Goal: Information Seeking & Learning: Learn about a topic

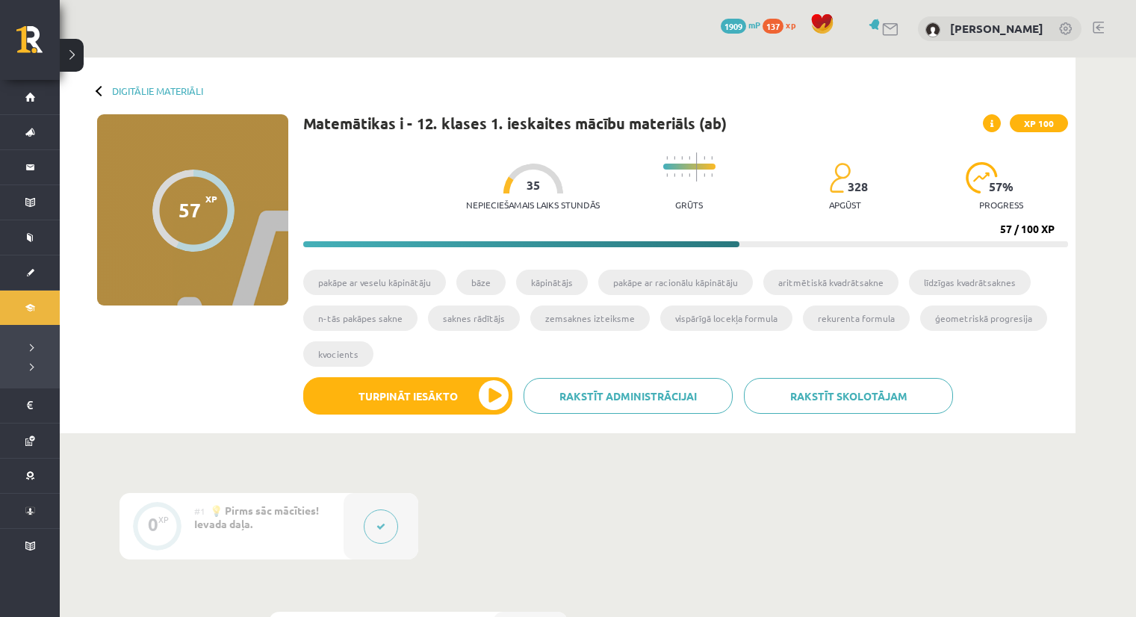
scroll to position [711, 0]
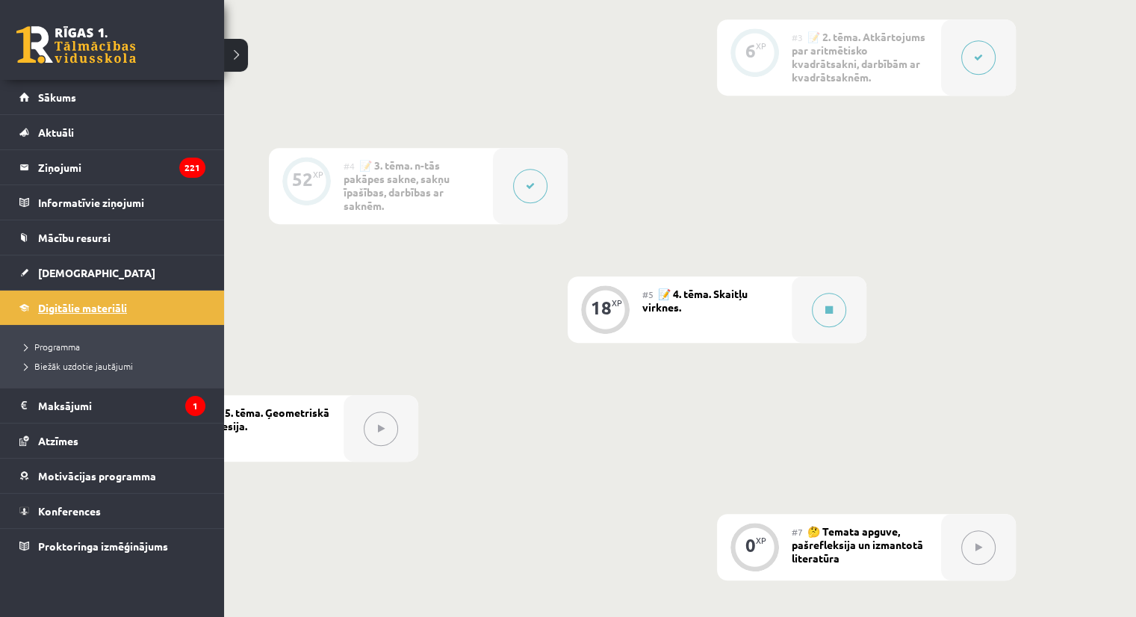
click at [24, 303] on link "Digitālie materiāli" at bounding box center [112, 308] width 186 height 34
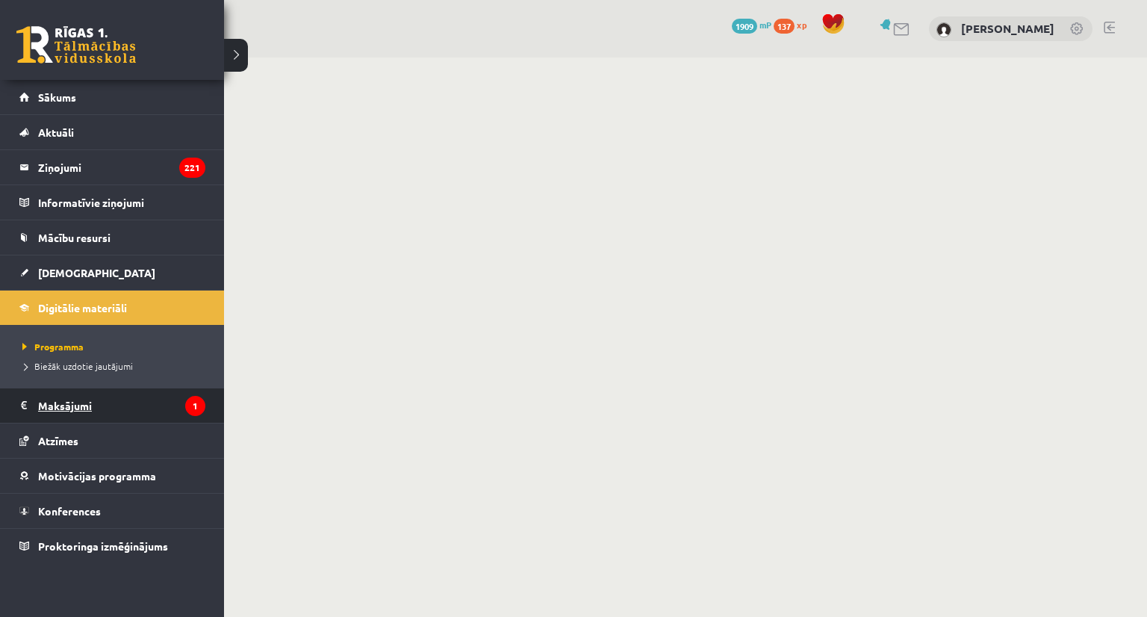
click at [77, 401] on legend "Maksājumi 1" at bounding box center [121, 405] width 167 height 34
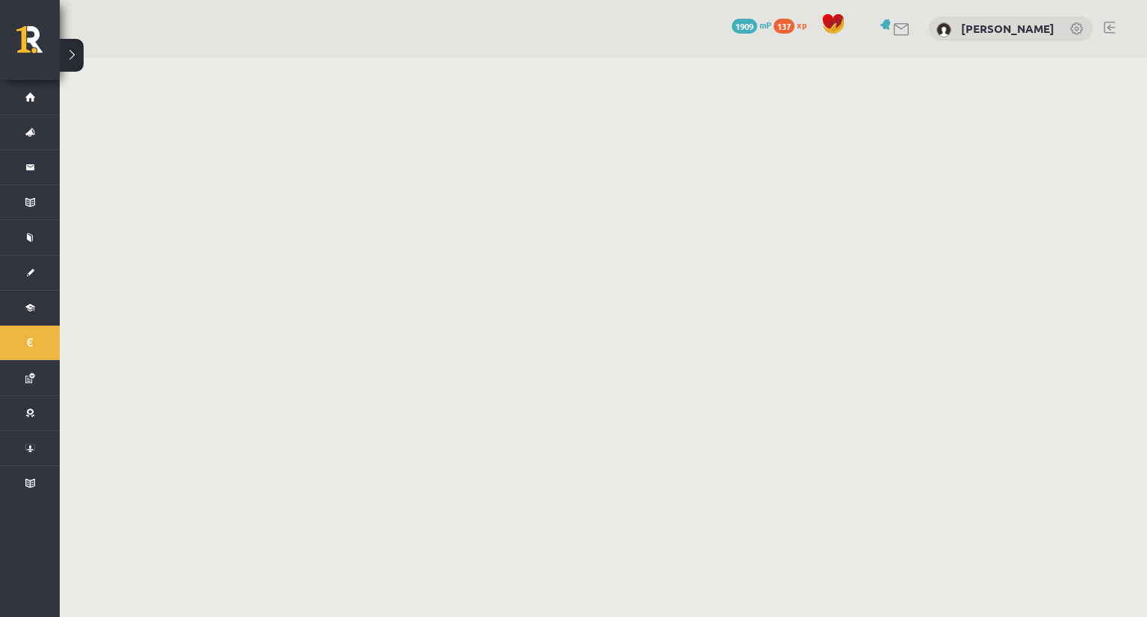
click at [77, 401] on body "0 Dāvanas 1909 mP 137 xp Alise Strēlniece Sākums Aktuāli Kā mācīties eSKOLĀ Kon…" at bounding box center [573, 308] width 1147 height 617
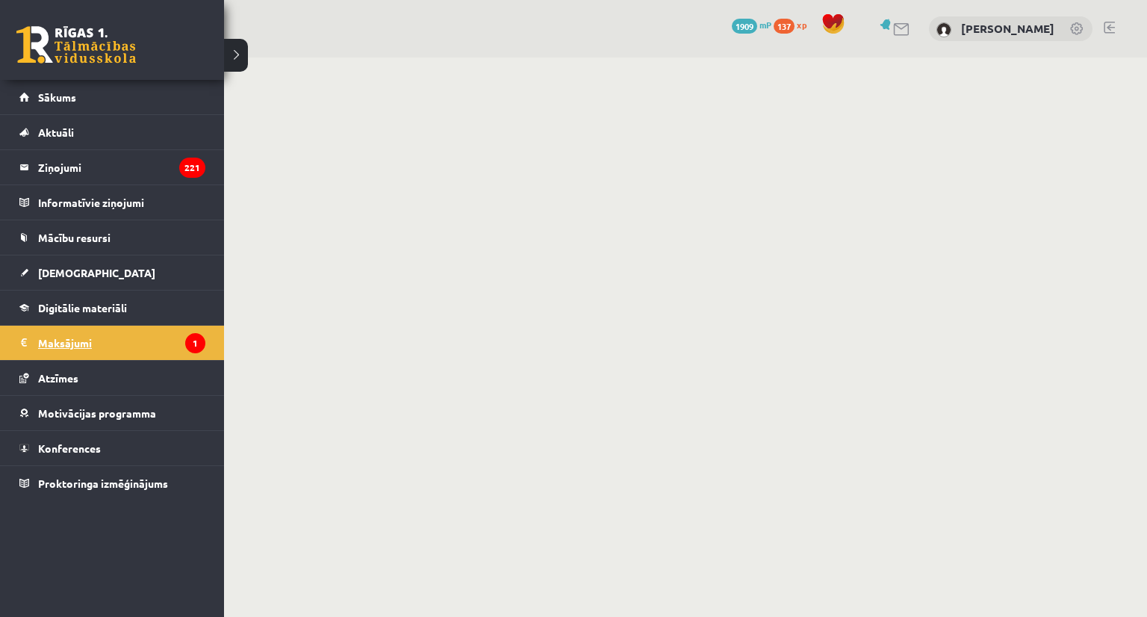
click at [32, 336] on link "Maksājumi 1" at bounding box center [112, 343] width 186 height 34
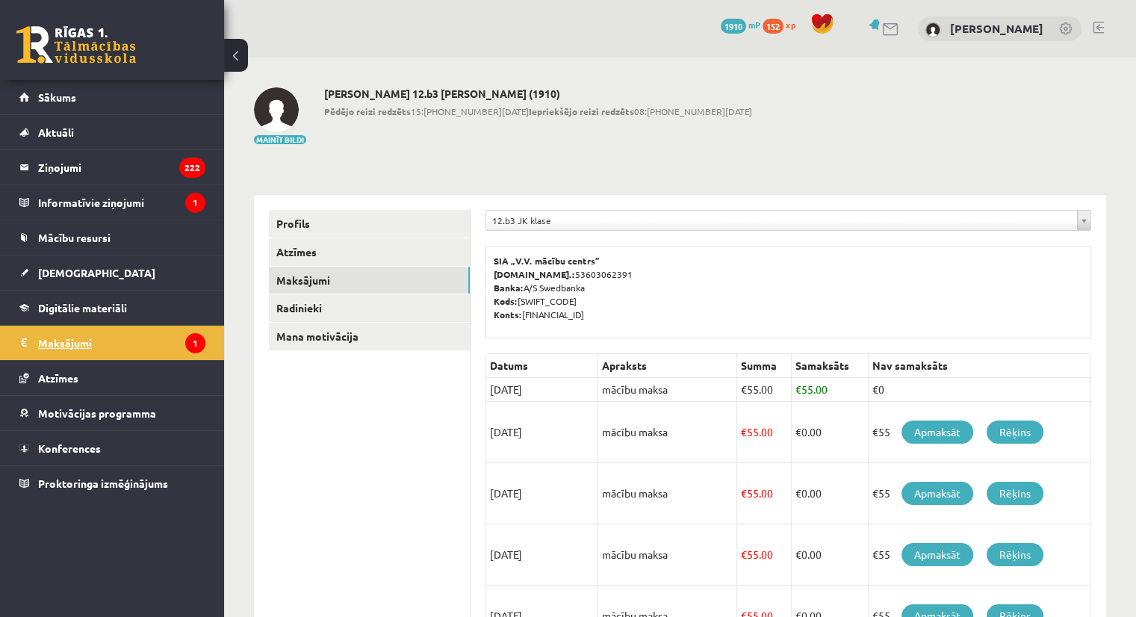
click at [45, 341] on legend "Maksājumi 1" at bounding box center [121, 343] width 167 height 34
click at [43, 205] on legend "Informatīvie ziņojumi 1" at bounding box center [121, 202] width 167 height 34
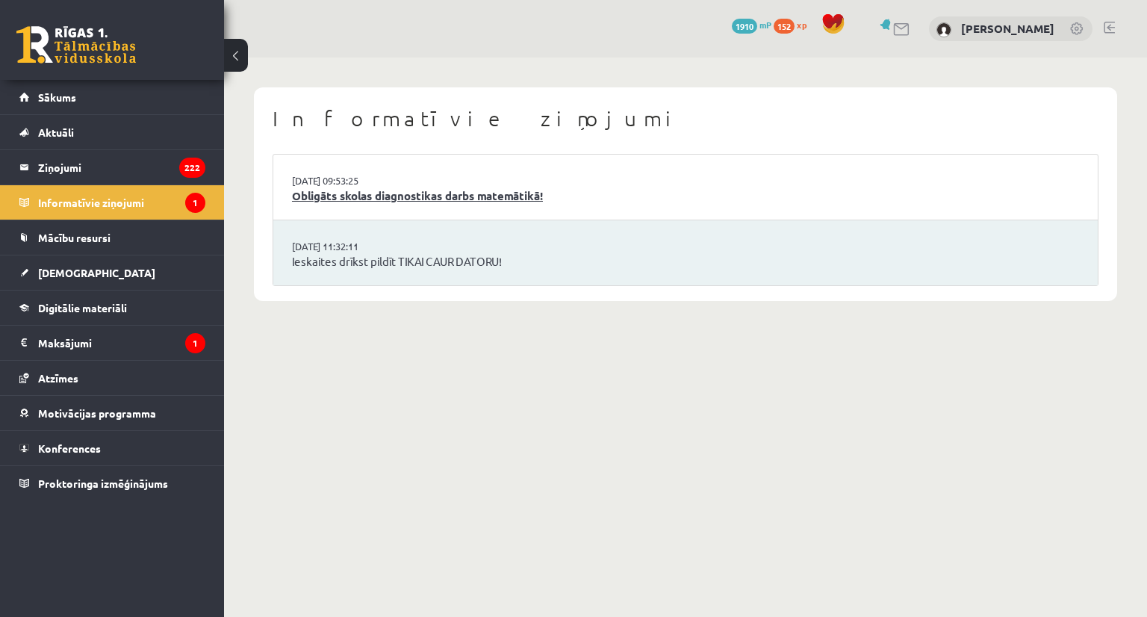
click at [332, 196] on link "Obligāts skolas diagnostikas darbs matemātikā!" at bounding box center [685, 195] width 787 height 17
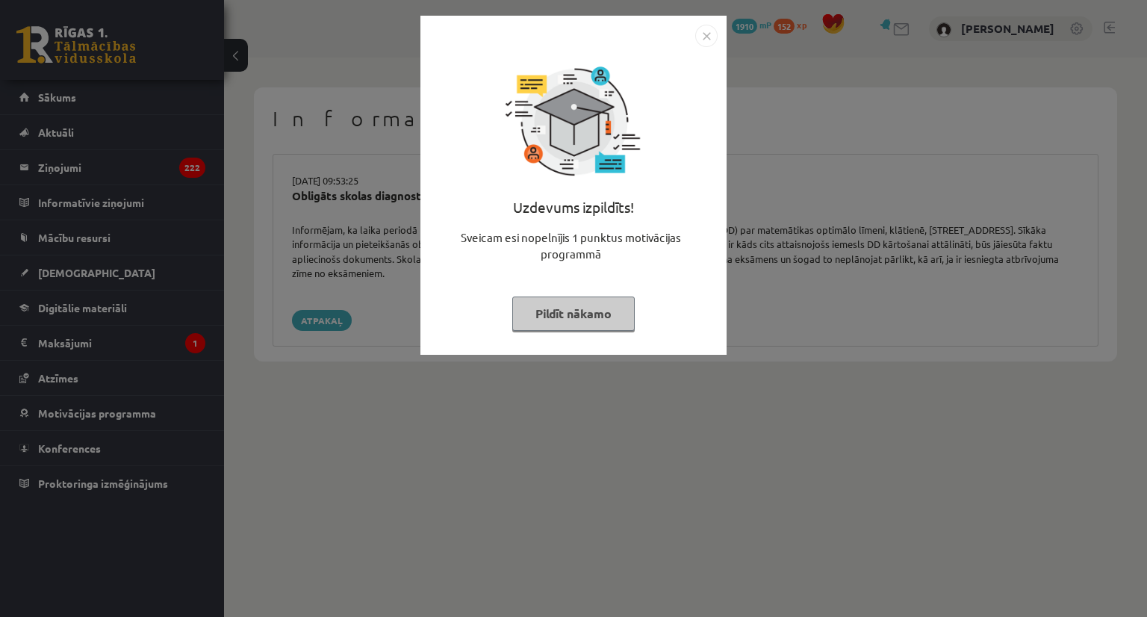
click at [534, 320] on button "Pildīt nākamo" at bounding box center [573, 313] width 122 height 34
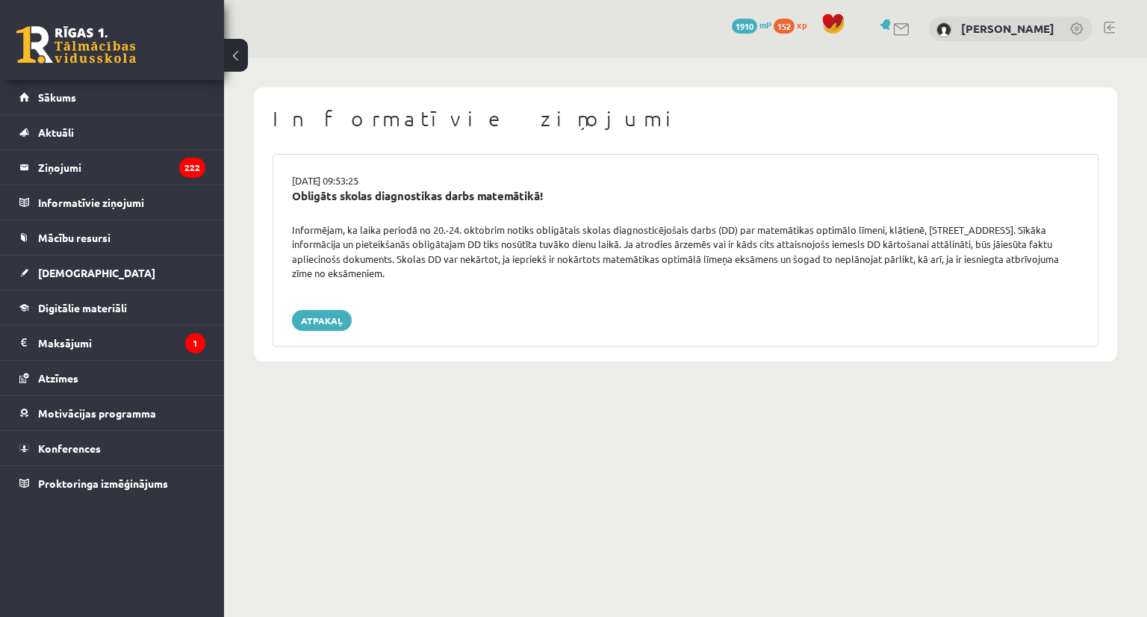
click at [534, 320] on div "Atpakaļ" at bounding box center [685, 320] width 787 height 21
click at [86, 260] on link "[DEMOGRAPHIC_DATA]" at bounding box center [112, 272] width 186 height 34
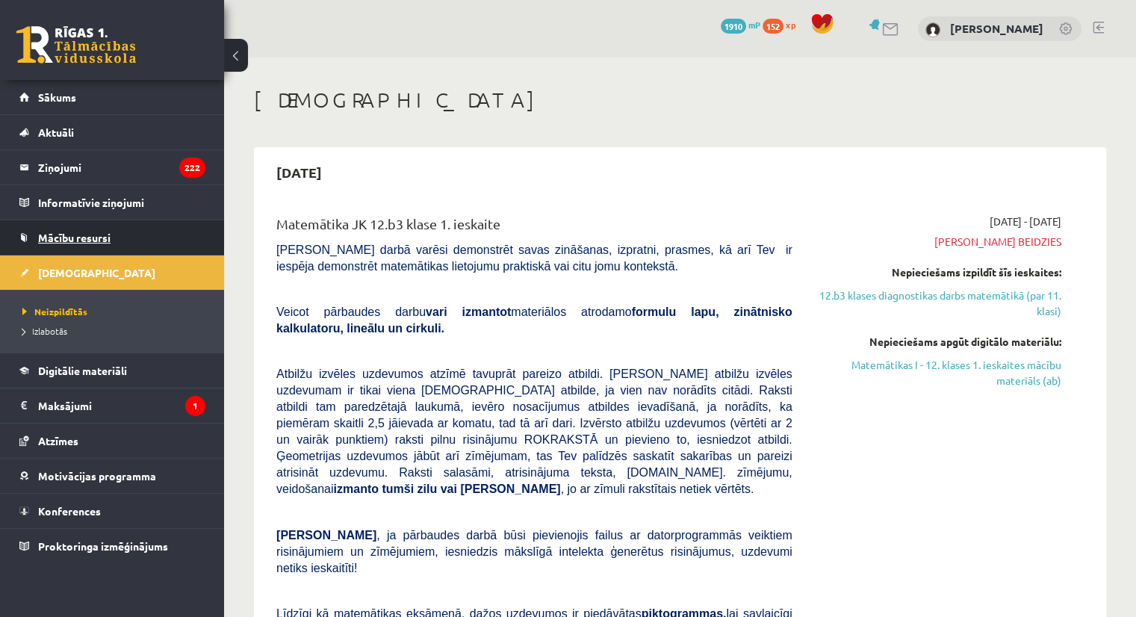
click at [87, 249] on link "Mācību resursi" at bounding box center [112, 237] width 186 height 34
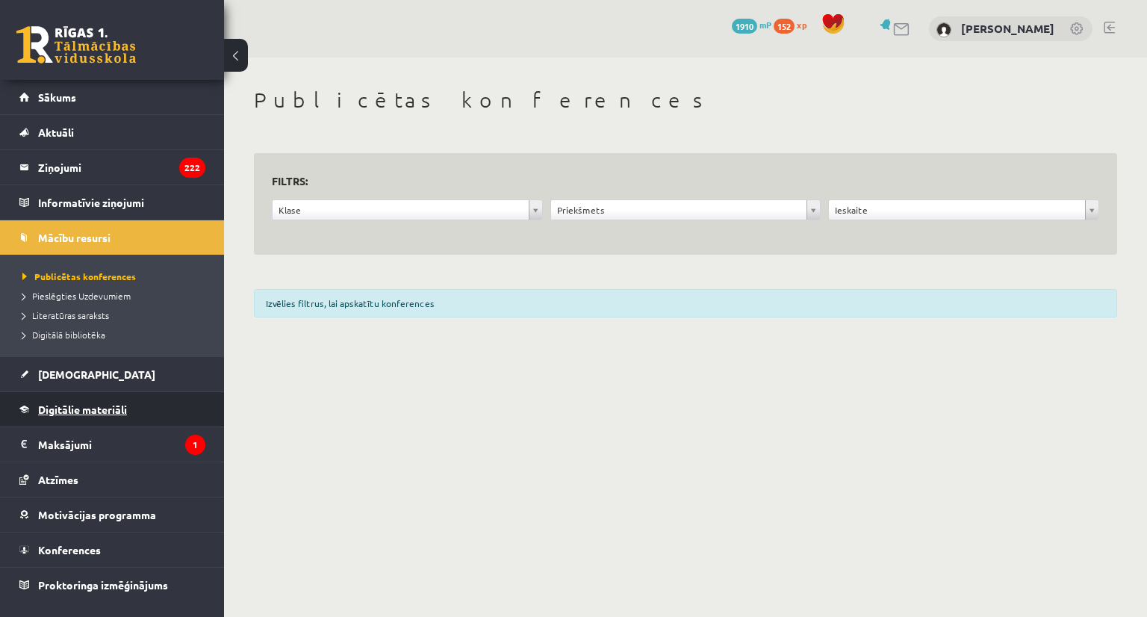
click at [96, 399] on link "Digitālie materiāli" at bounding box center [112, 409] width 186 height 34
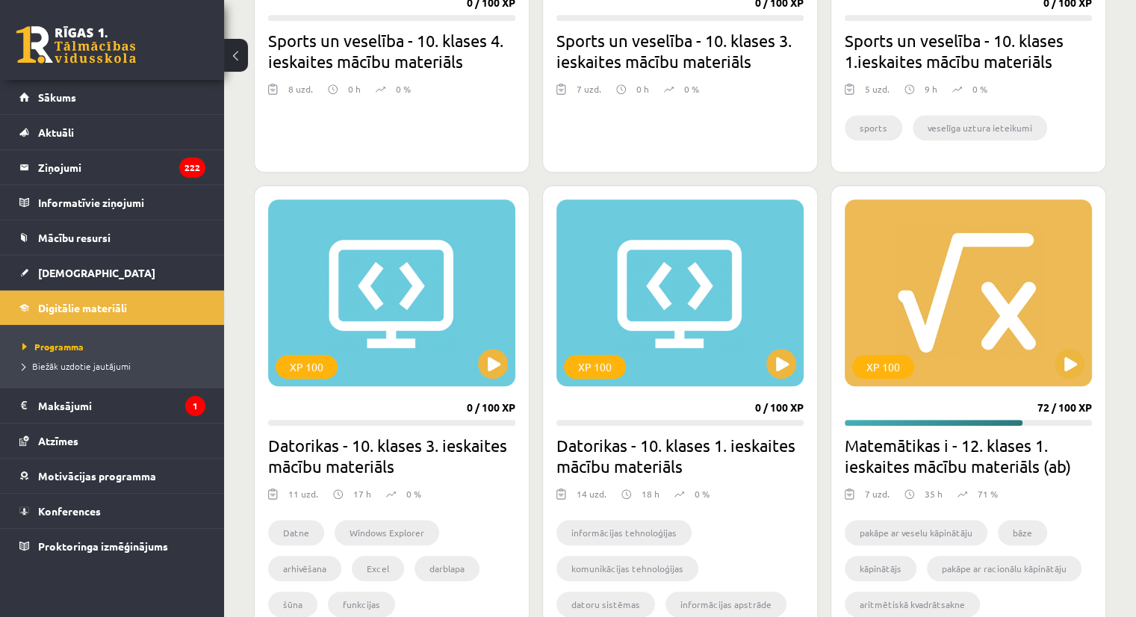
scroll to position [1121, 0]
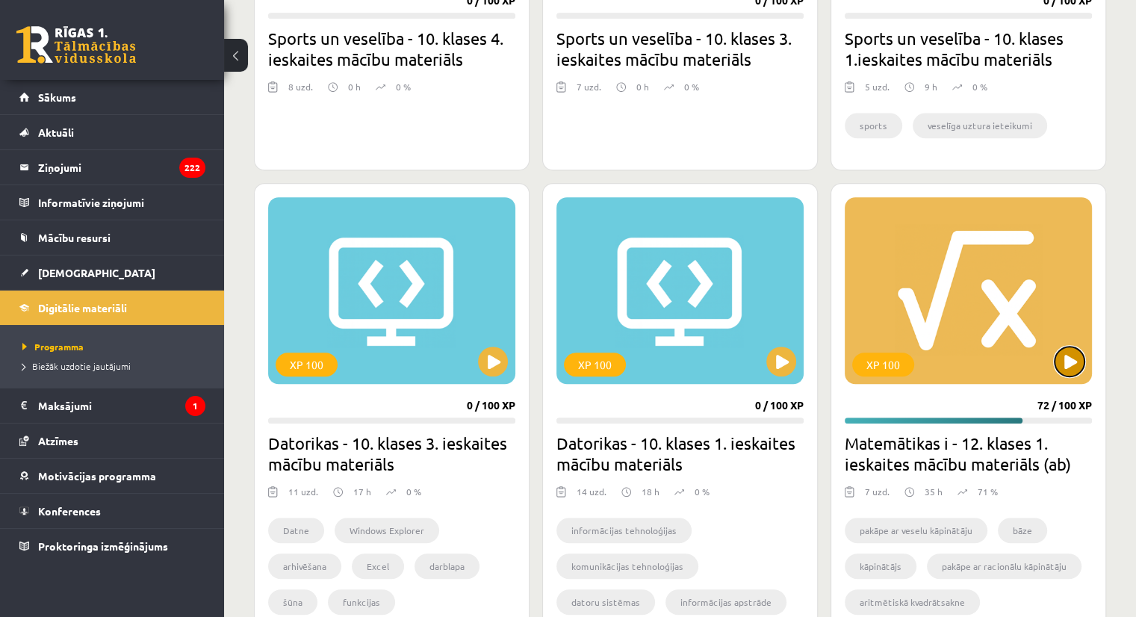
click at [1064, 357] on button at bounding box center [1070, 362] width 30 height 30
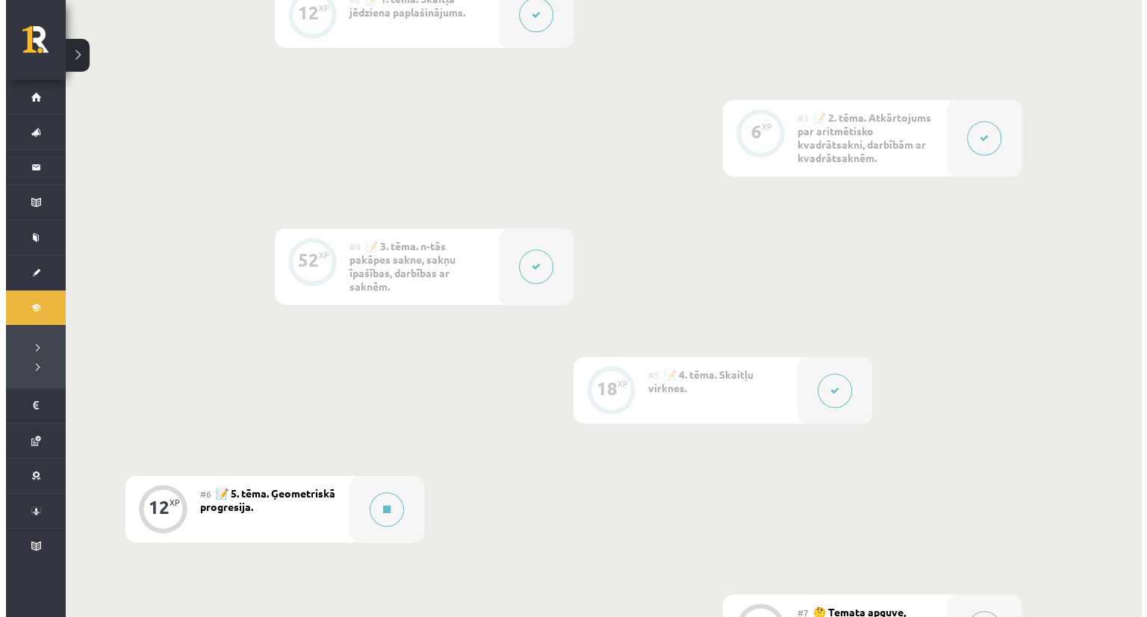
scroll to position [633, 0]
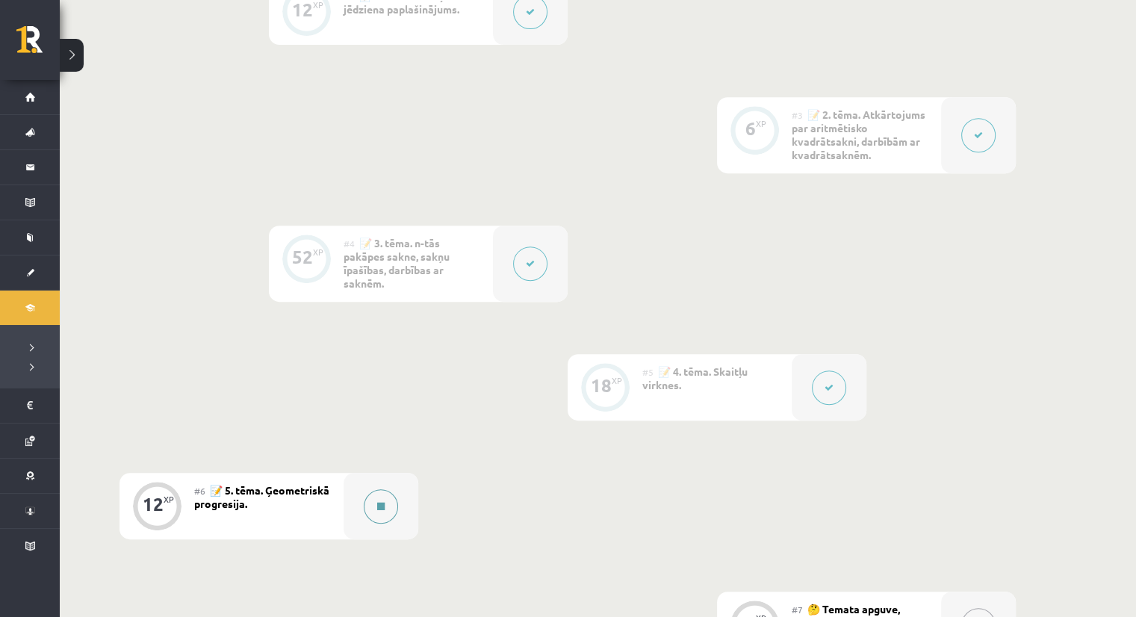
click at [388, 506] on button at bounding box center [381, 506] width 34 height 34
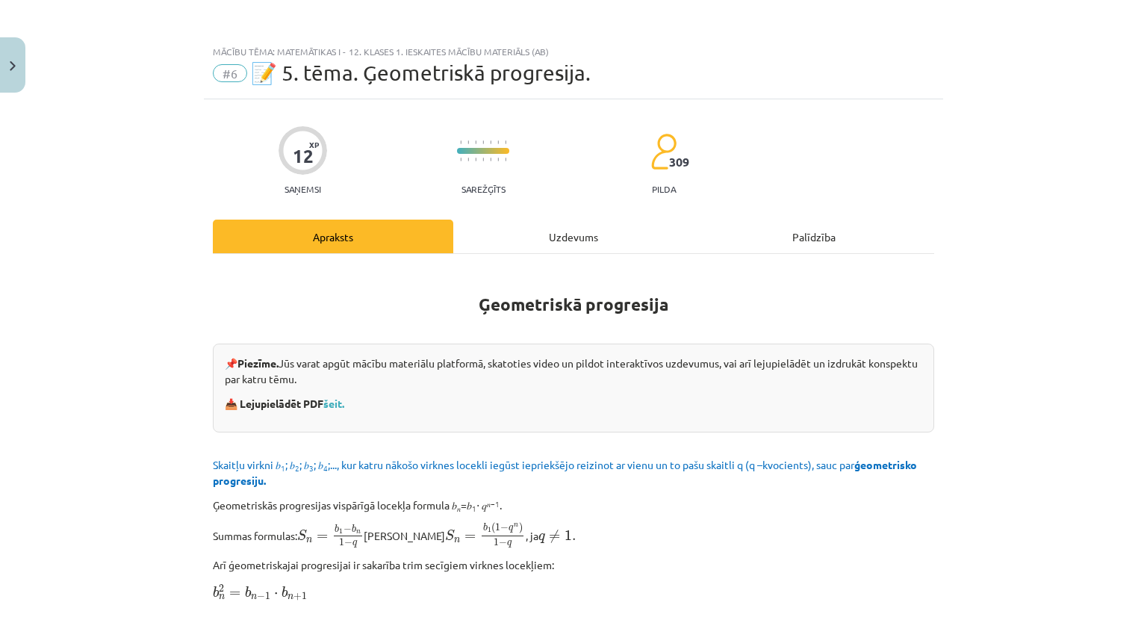
drag, startPoint x: 699, startPoint y: 370, endPoint x: 777, endPoint y: 332, distance: 86.9
click at [725, 370] on p "📌 Piezīme. Jūs varat apgūt mācību materiālu platformā, skatoties video un pildo…" at bounding box center [574, 370] width 698 height 31
drag, startPoint x: 1134, startPoint y: 113, endPoint x: 1128, endPoint y: 138, distance: 25.9
click at [1128, 138] on div "Mācību tēma: Matemātikas i - 12. klases 1. ieskaites mācību materiāls (ab) #6 📝…" at bounding box center [573, 308] width 1147 height 617
click at [1062, 141] on div "Mācību tēma: Matemātikas i - 12. klases 1. ieskaites mācību materiāls (ab) #6 📝…" at bounding box center [573, 308] width 1147 height 617
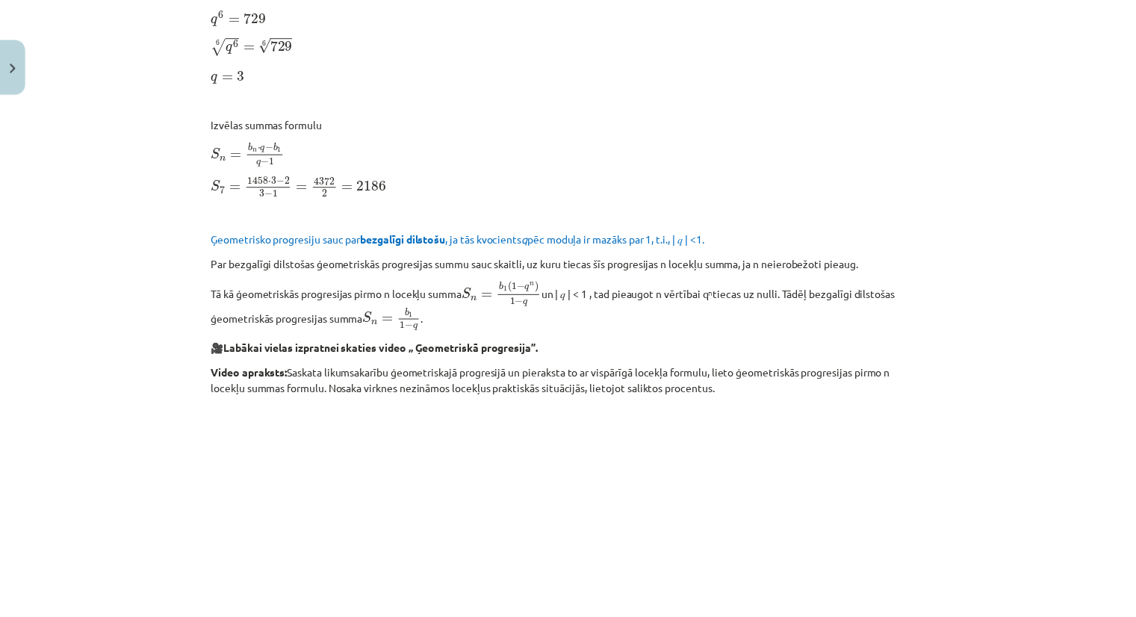
scroll to position [945, 0]
click at [3, 72] on button "Close" at bounding box center [12, 64] width 25 height 55
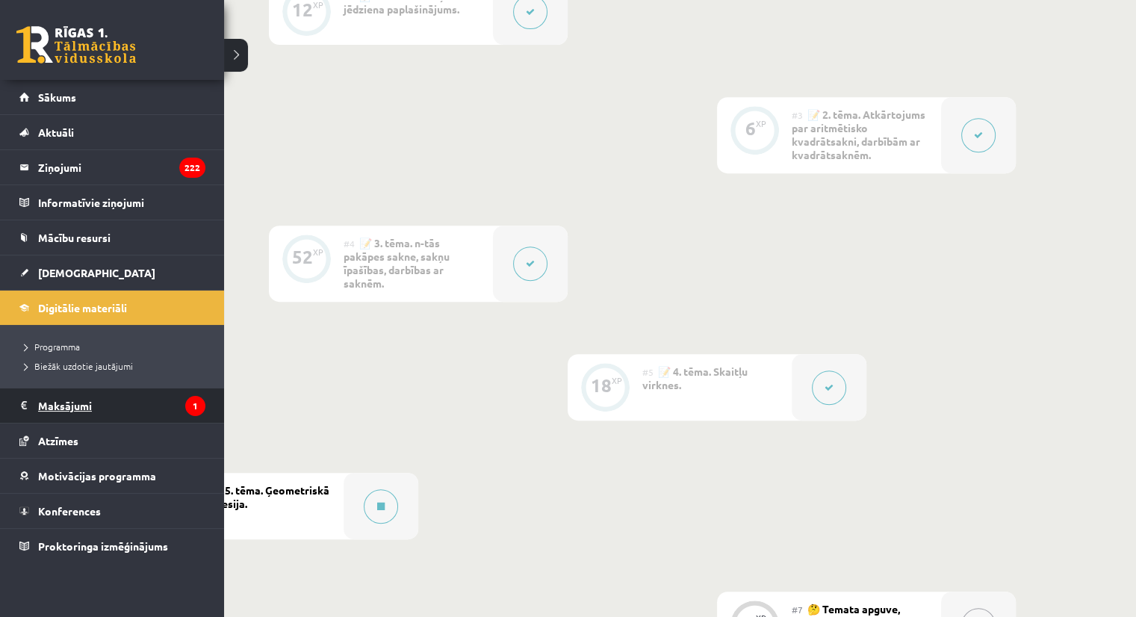
click at [19, 404] on link "Maksājumi 1" at bounding box center [112, 405] width 186 height 34
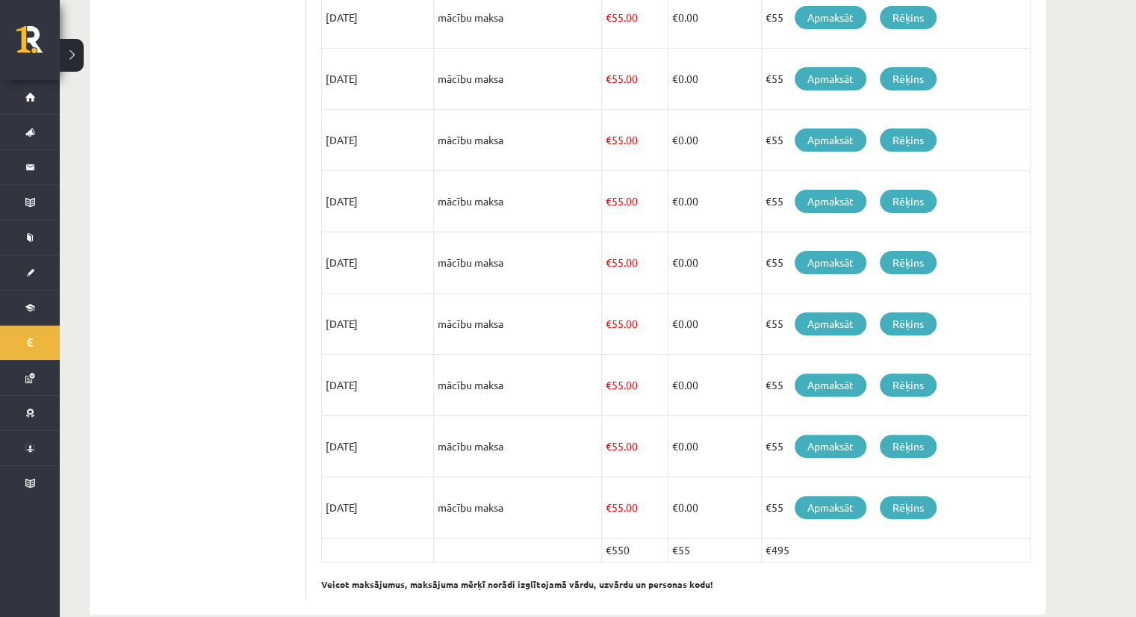
scroll to position [439, 0]
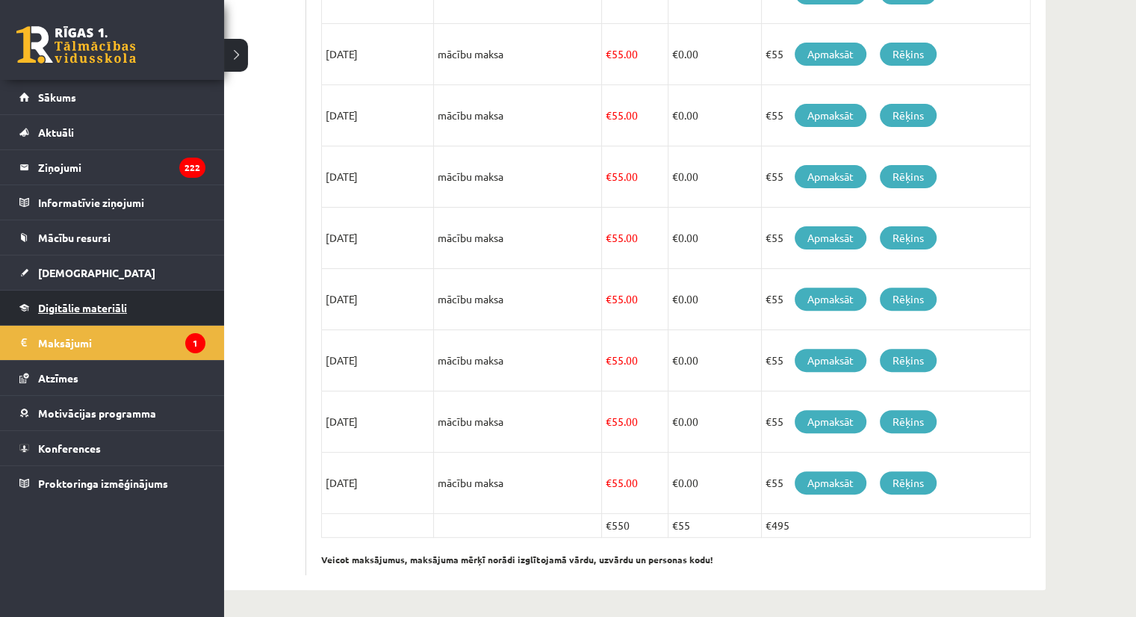
click at [42, 309] on span "Digitālie materiāli" at bounding box center [82, 307] width 89 height 13
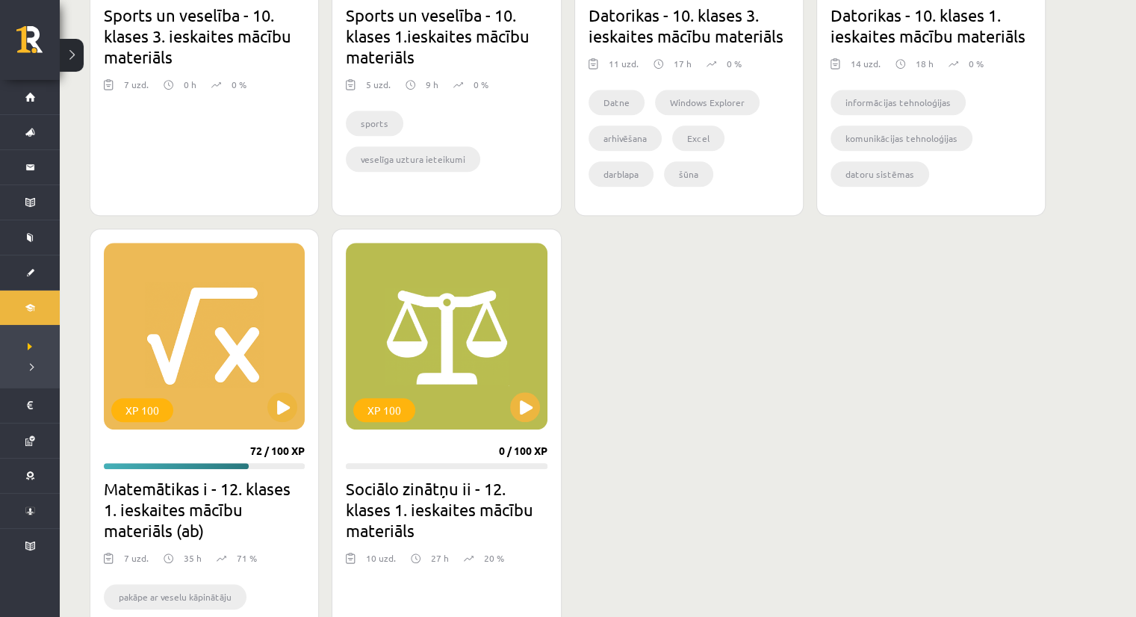
scroll to position [1157, 0]
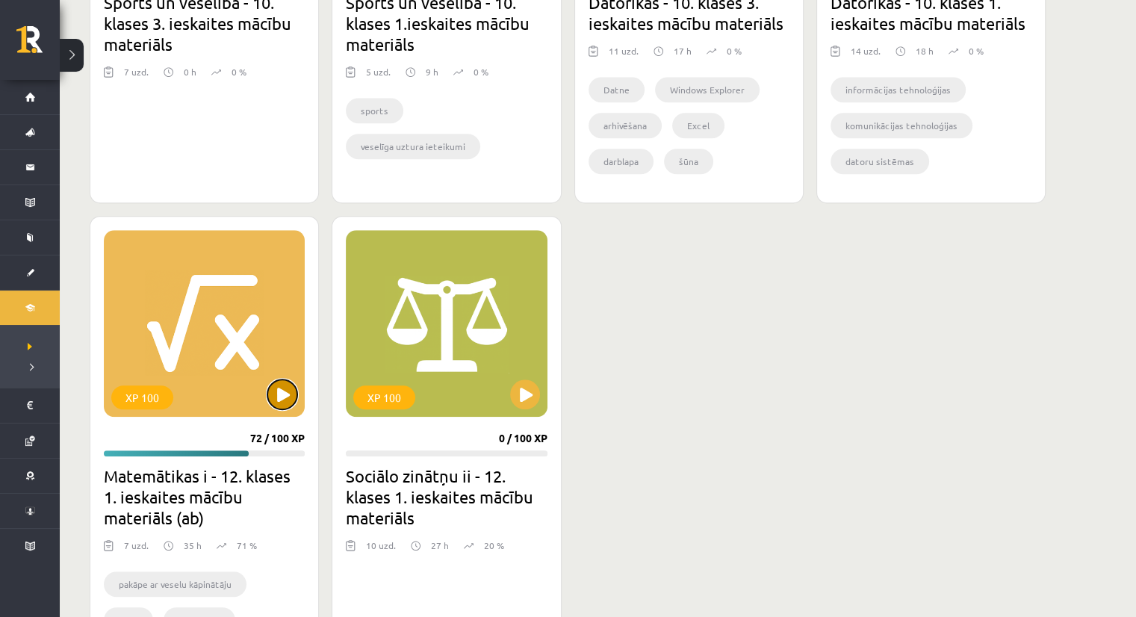
click at [270, 386] on button at bounding box center [282, 394] width 30 height 30
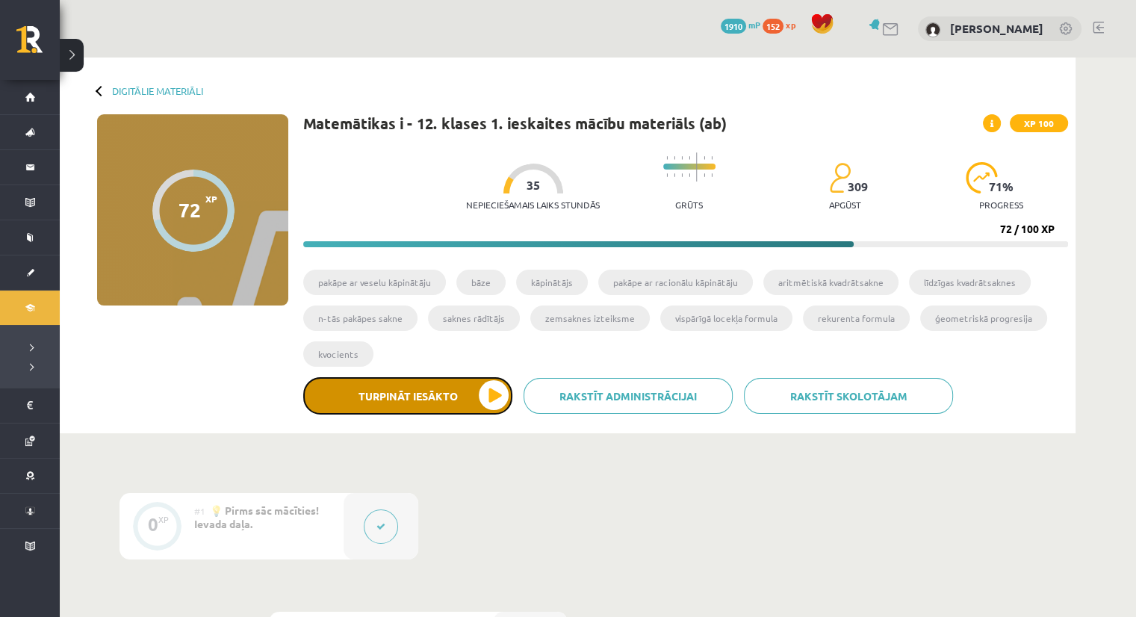
click at [459, 395] on button "Turpināt iesākto" at bounding box center [407, 395] width 209 height 37
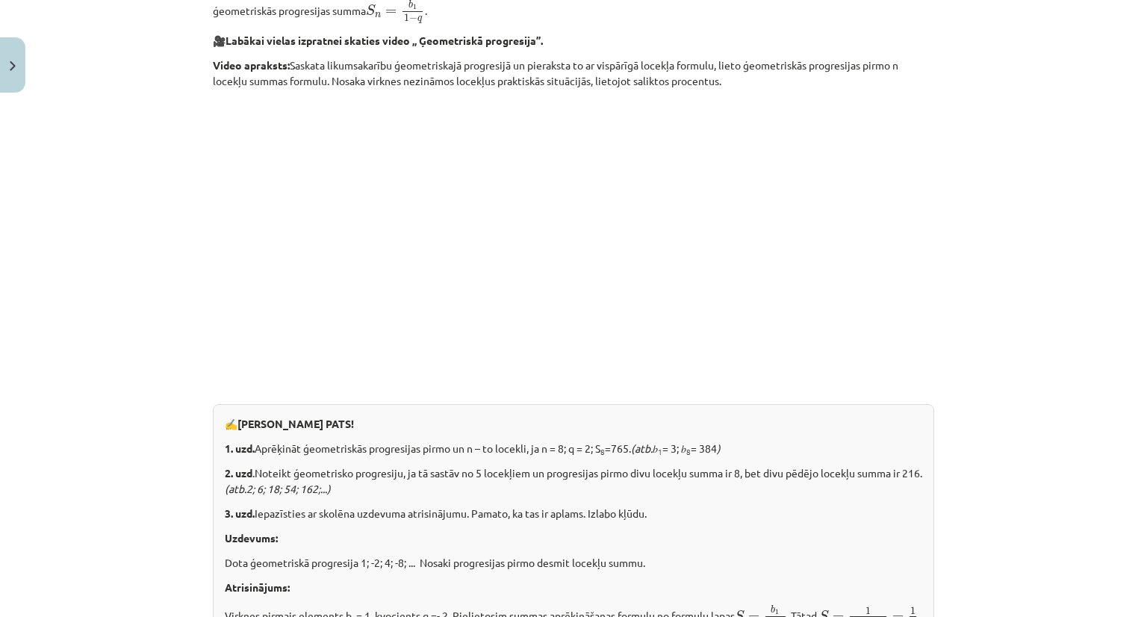
scroll to position [1240, 0]
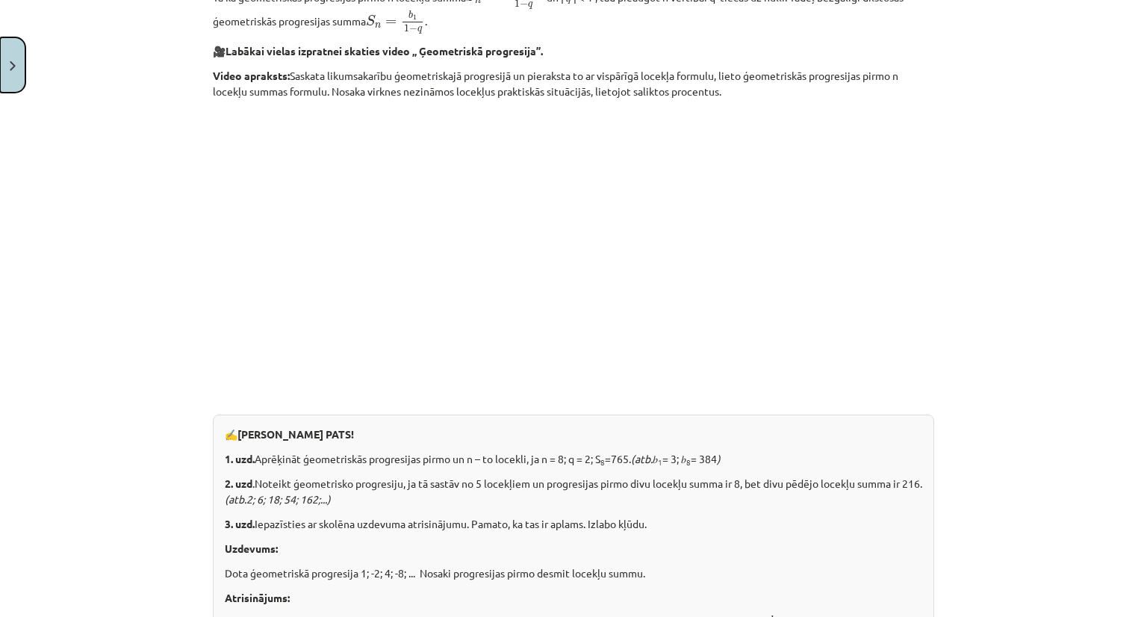
click at [18, 76] on button "Close" at bounding box center [12, 64] width 25 height 55
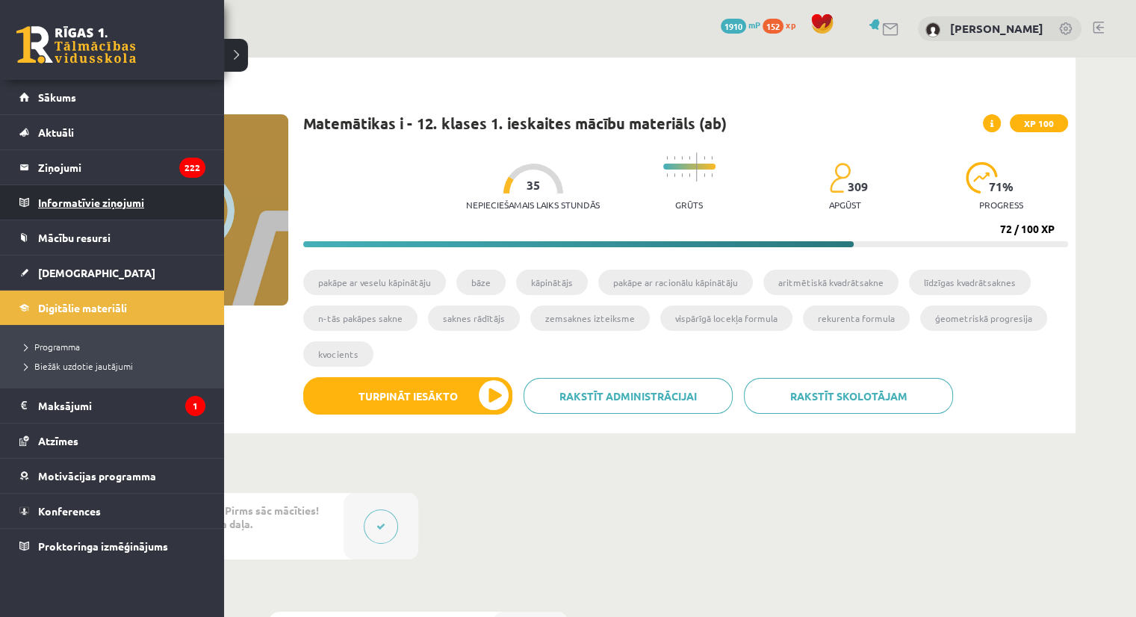
click at [41, 196] on legend "Informatīvie ziņojumi 0" at bounding box center [121, 202] width 167 height 34
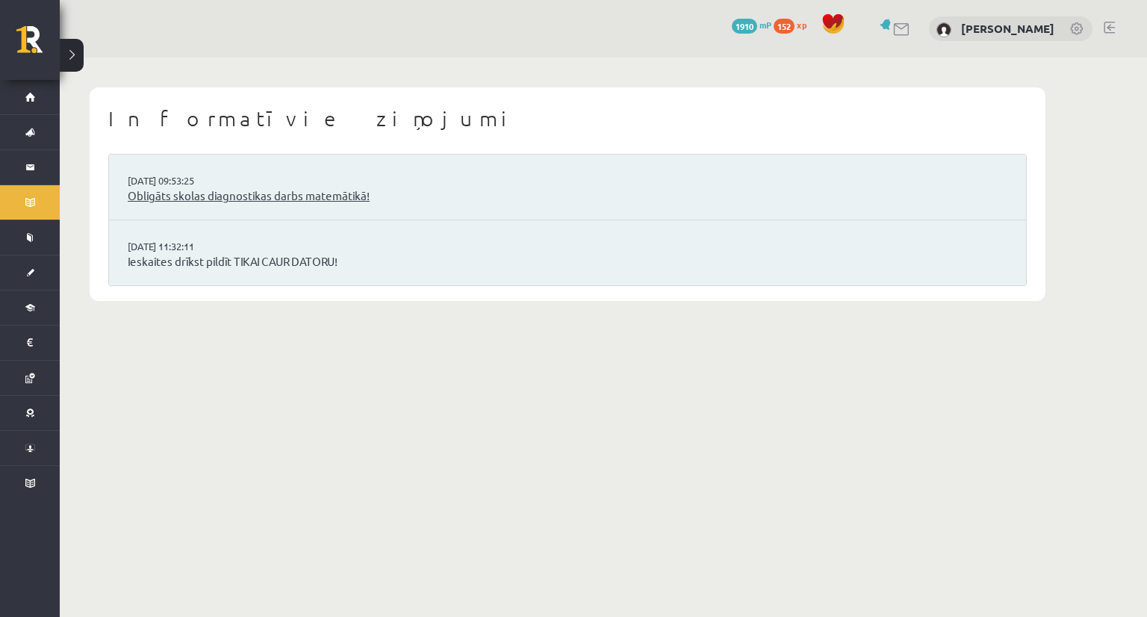
click at [303, 201] on link "Obligāts skolas diagnostikas darbs matemātikā!" at bounding box center [568, 195] width 880 height 17
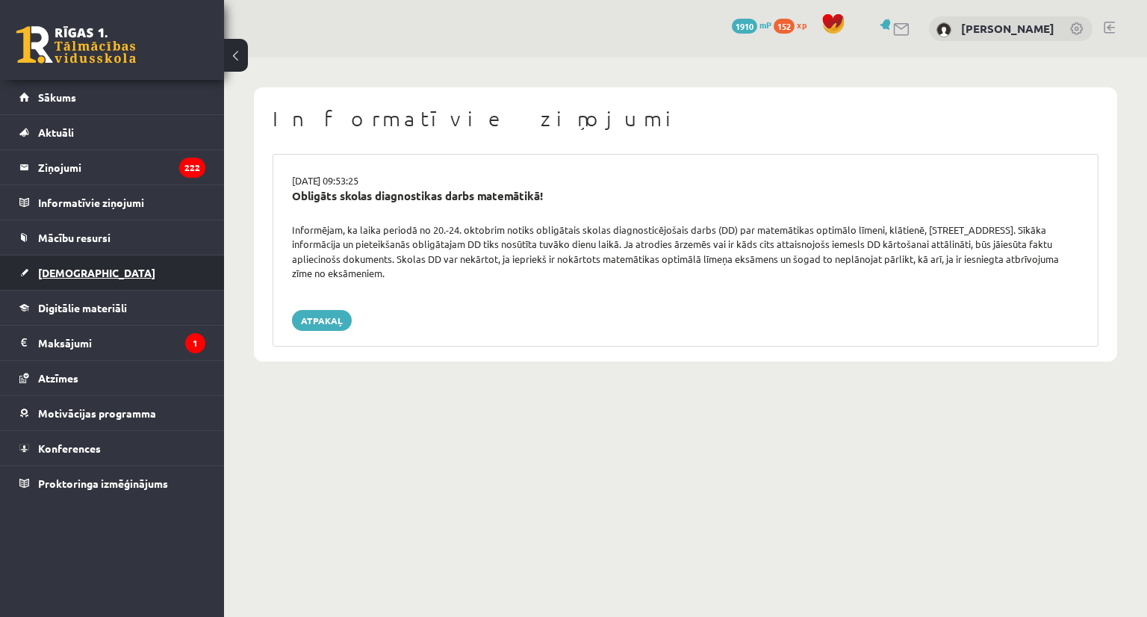
click at [83, 275] on link "[DEMOGRAPHIC_DATA]" at bounding box center [112, 272] width 186 height 34
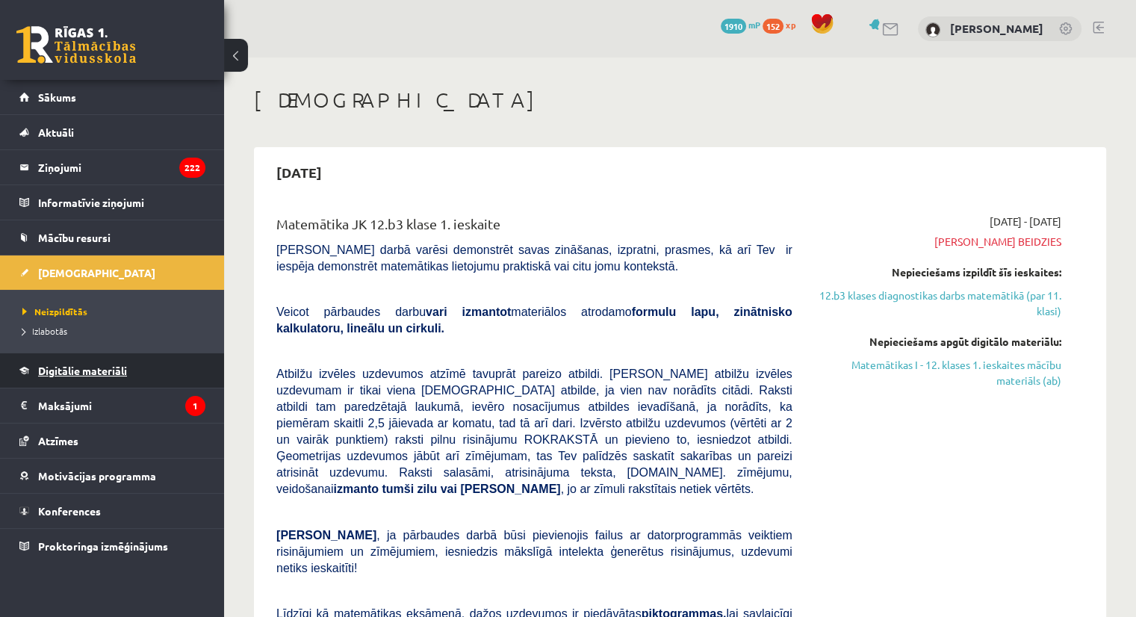
click at [78, 357] on link "Digitālie materiāli" at bounding box center [112, 370] width 186 height 34
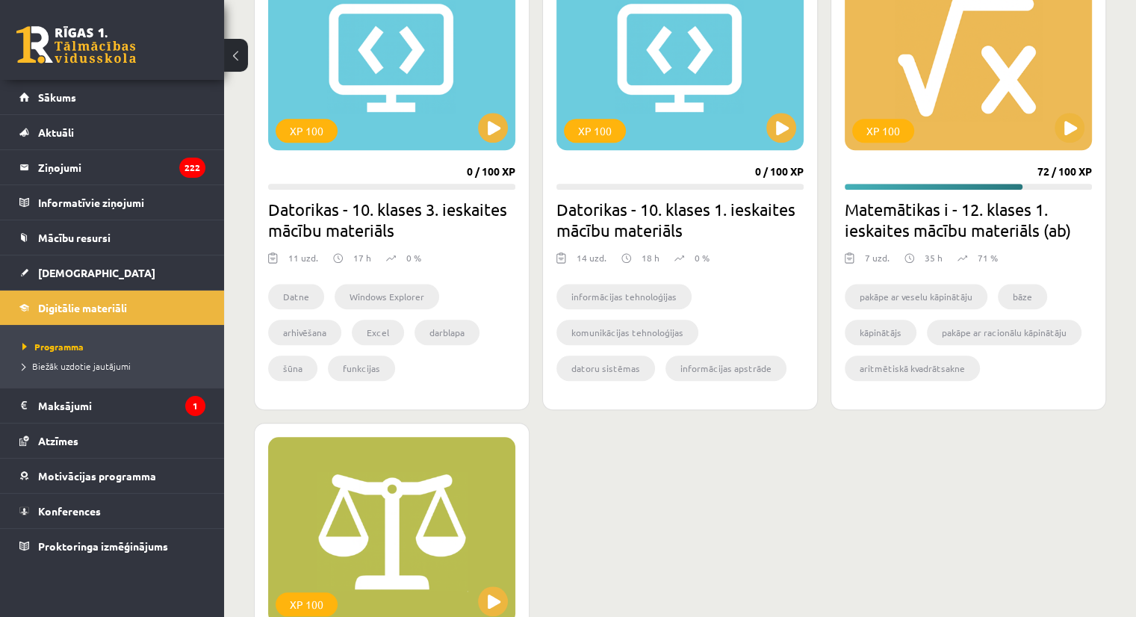
scroll to position [1357, 0]
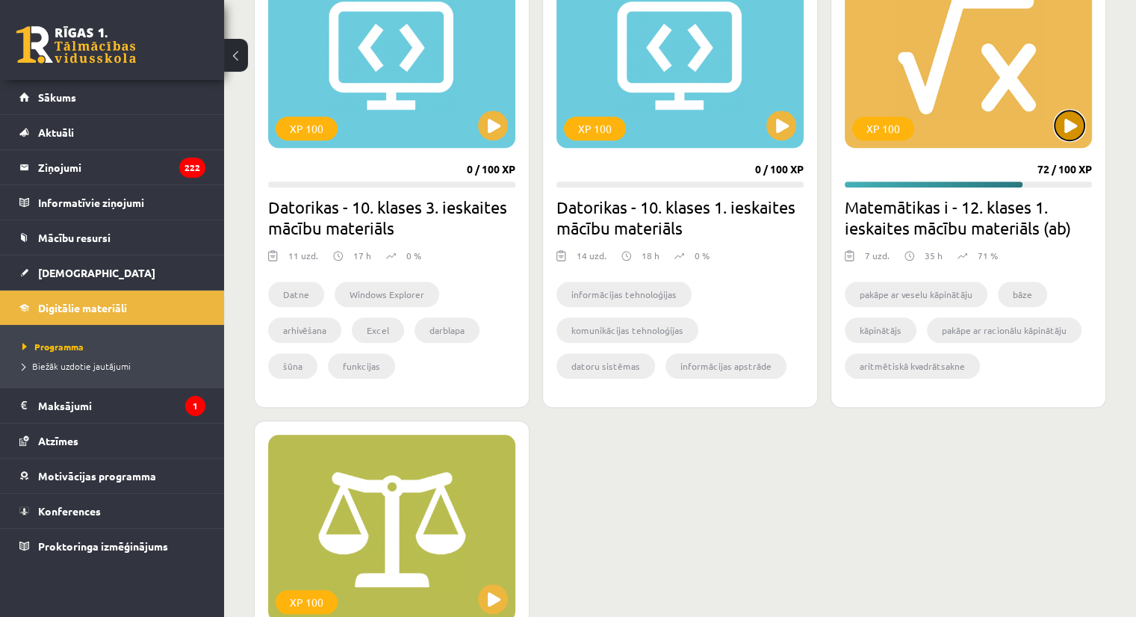
click at [1078, 124] on button at bounding box center [1070, 126] width 30 height 30
click at [971, 108] on div "XP 100" at bounding box center [968, 54] width 247 height 187
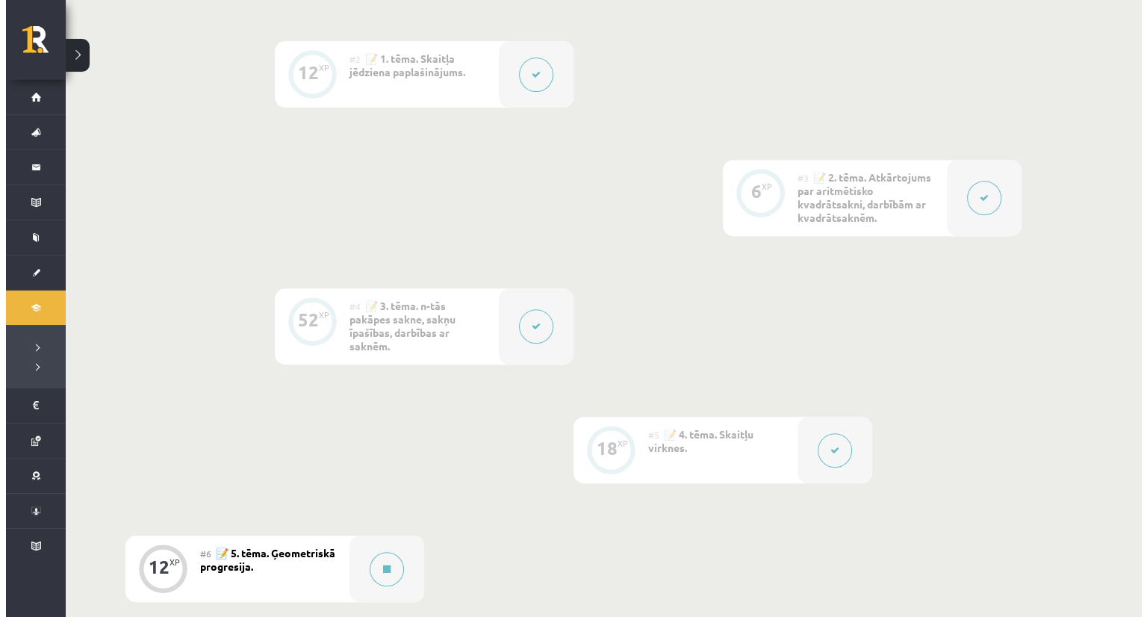
scroll to position [636, 0]
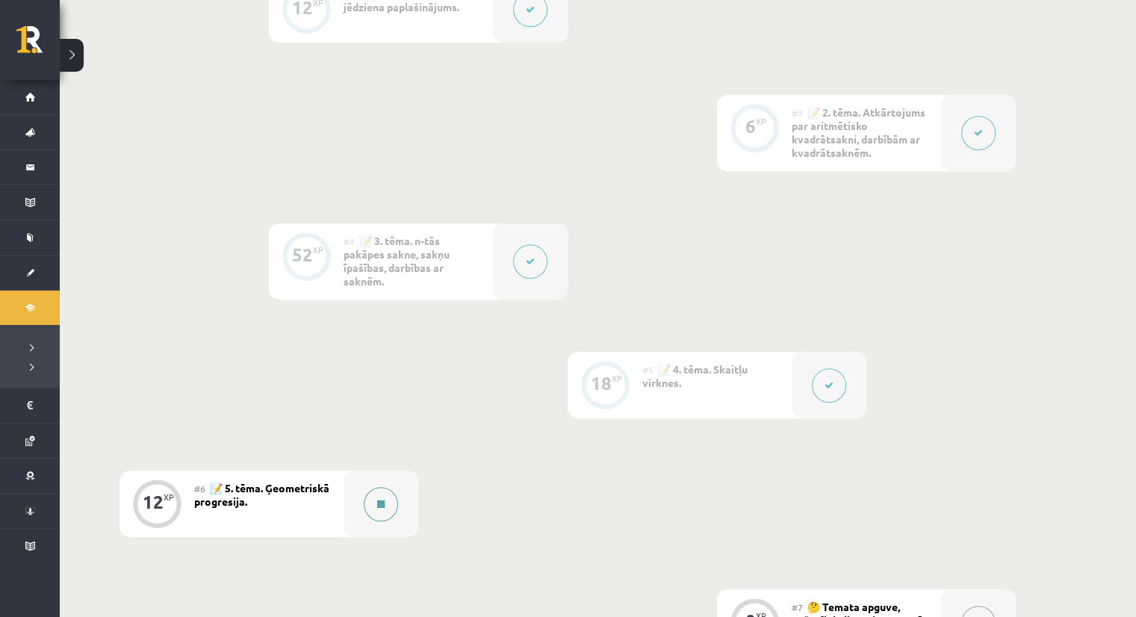
click at [365, 519] on div at bounding box center [381, 503] width 75 height 66
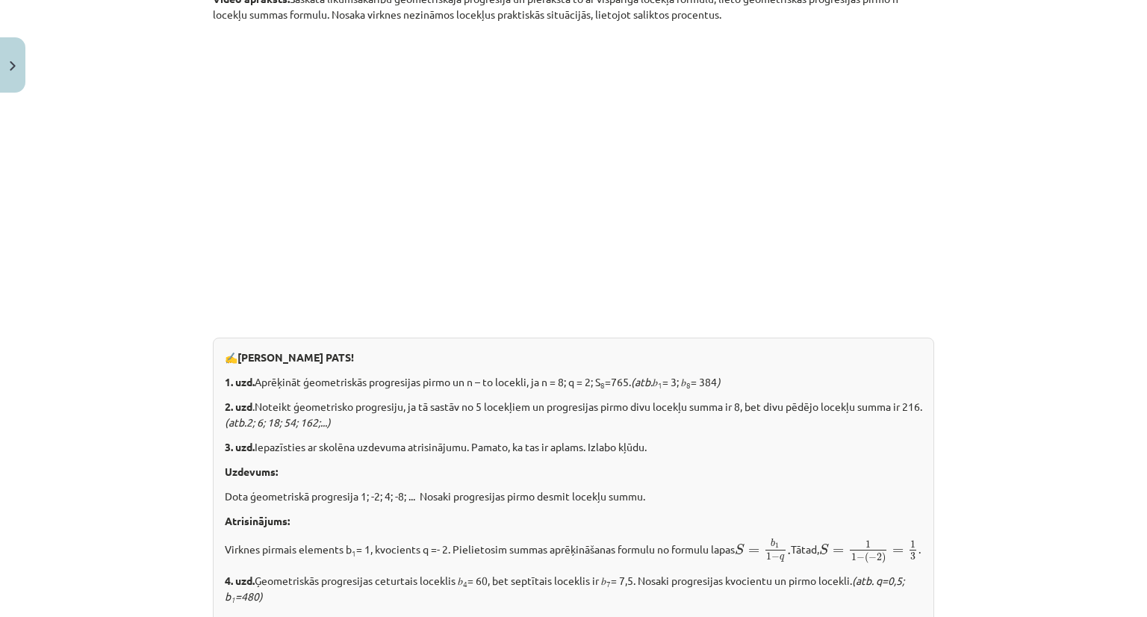
scroll to position [509, 0]
